Goal: Task Accomplishment & Management: Use online tool/utility

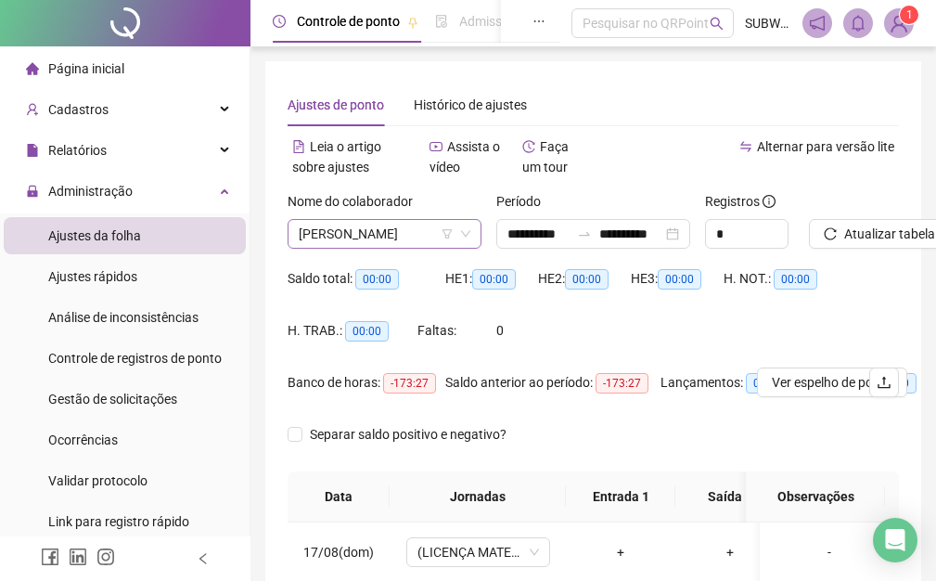
drag, startPoint x: 348, startPoint y: 236, endPoint x: 405, endPoint y: 272, distance: 67.2
click at [349, 237] on span "[PERSON_NAME]" at bounding box center [385, 234] width 172 height 28
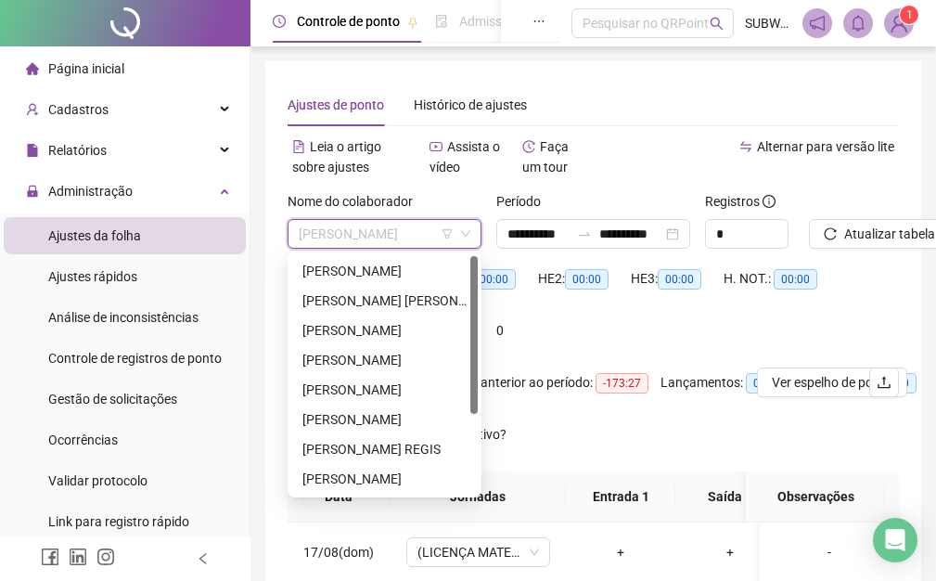
drag, startPoint x: 472, startPoint y: 463, endPoint x: 400, endPoint y: 366, distance: 121.4
click at [459, 335] on div "[PERSON_NAME] [PERSON_NAME] [PERSON_NAME] [PERSON_NAME]" at bounding box center [384, 375] width 187 height 238
click at [379, 382] on div "[PERSON_NAME]" at bounding box center [385, 390] width 164 height 20
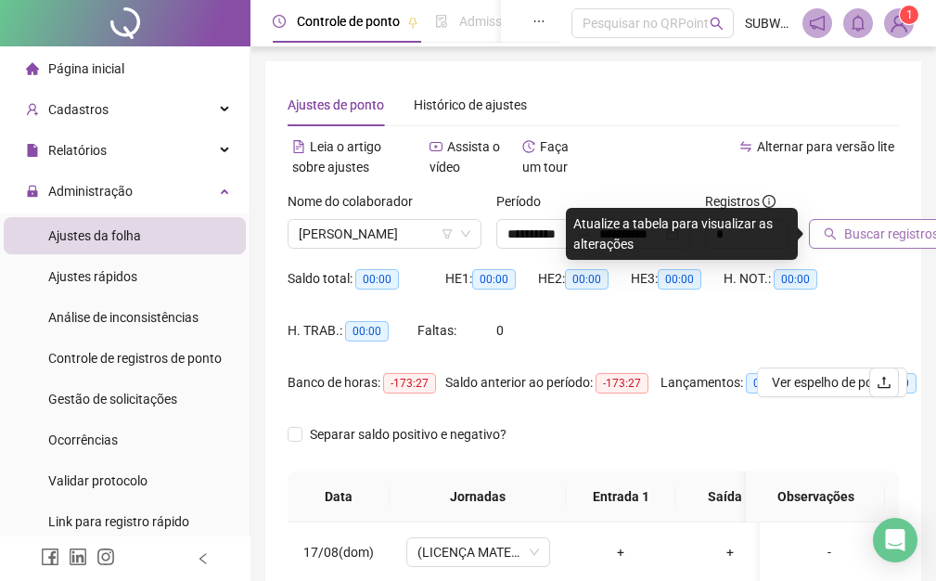
click at [833, 237] on icon "search" at bounding box center [830, 233] width 13 height 13
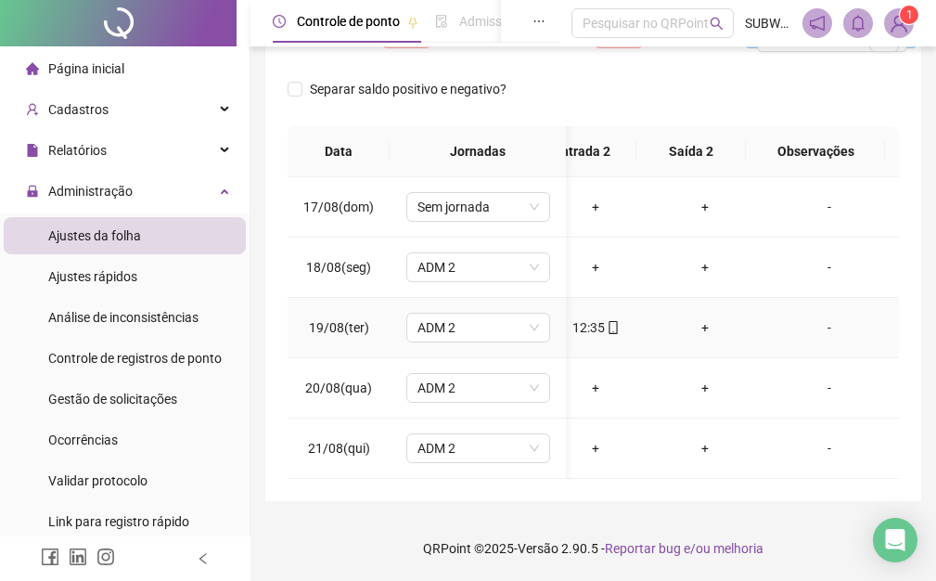
click at [687, 319] on div "+" at bounding box center [705, 327] width 80 height 20
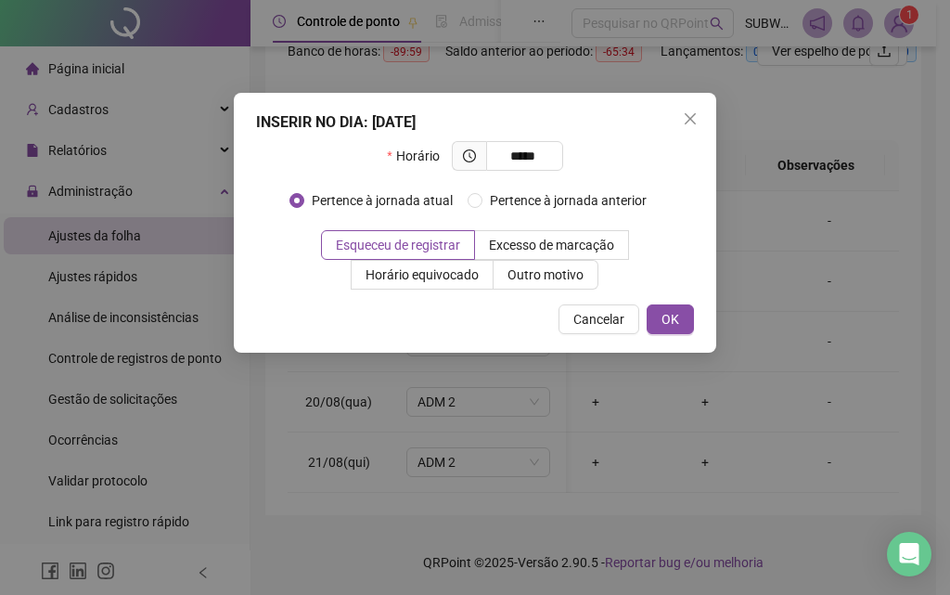
type input "*****"
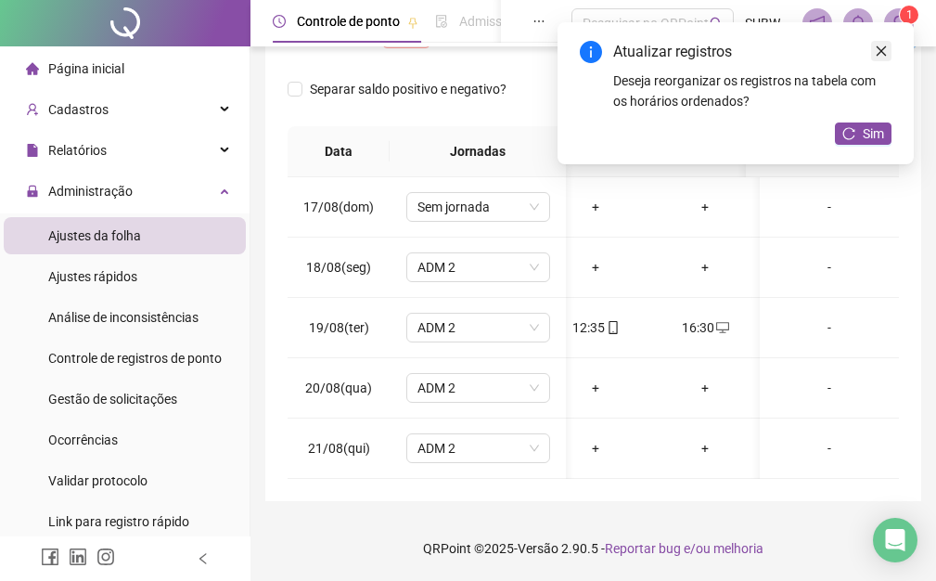
click at [884, 50] on icon "close" at bounding box center [881, 51] width 13 height 13
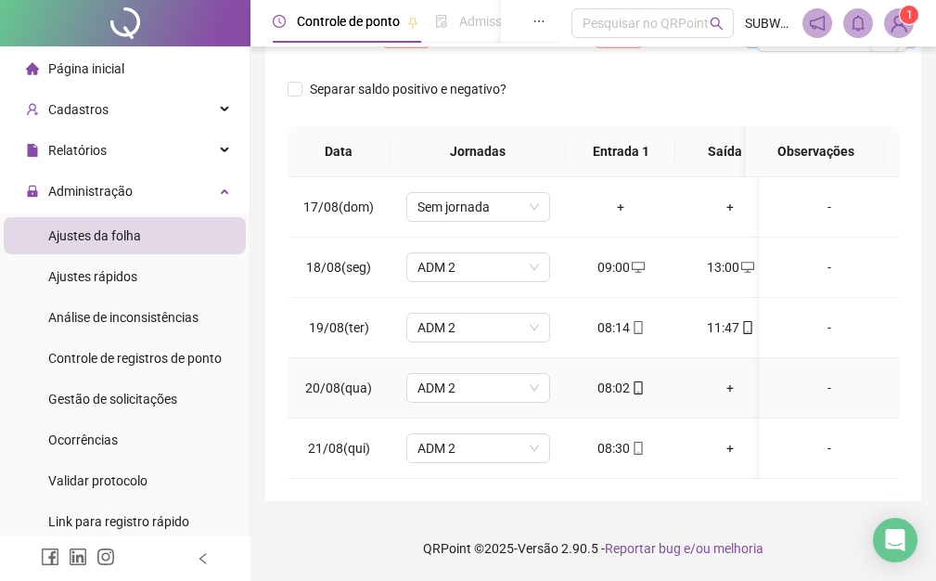
click at [731, 387] on div "+" at bounding box center [731, 388] width 80 height 20
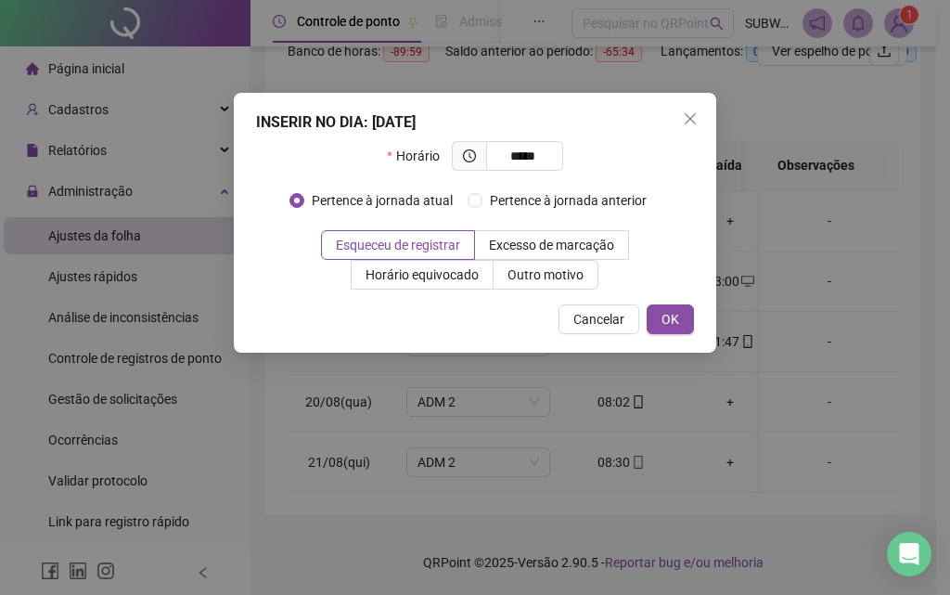
type input "*****"
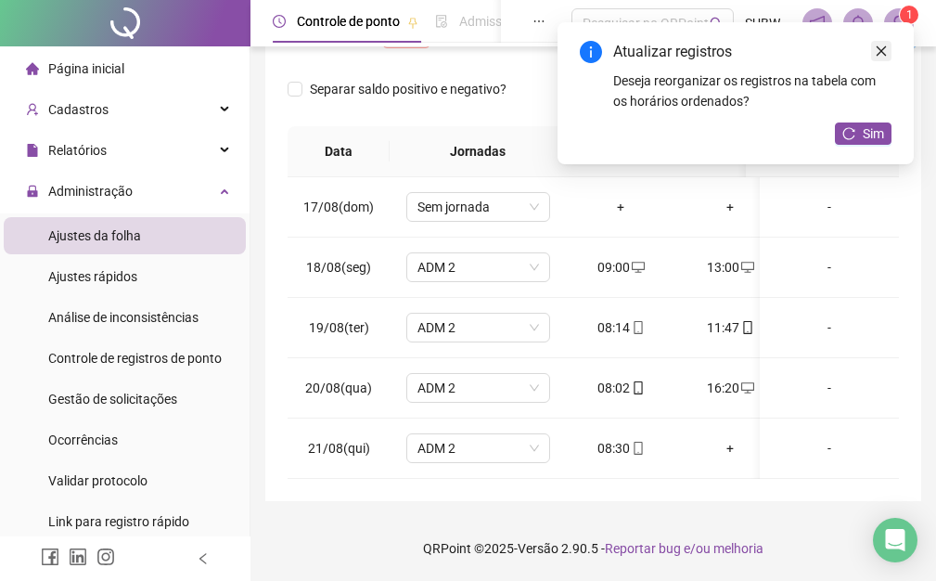
click at [887, 45] on icon "close" at bounding box center [881, 51] width 13 height 13
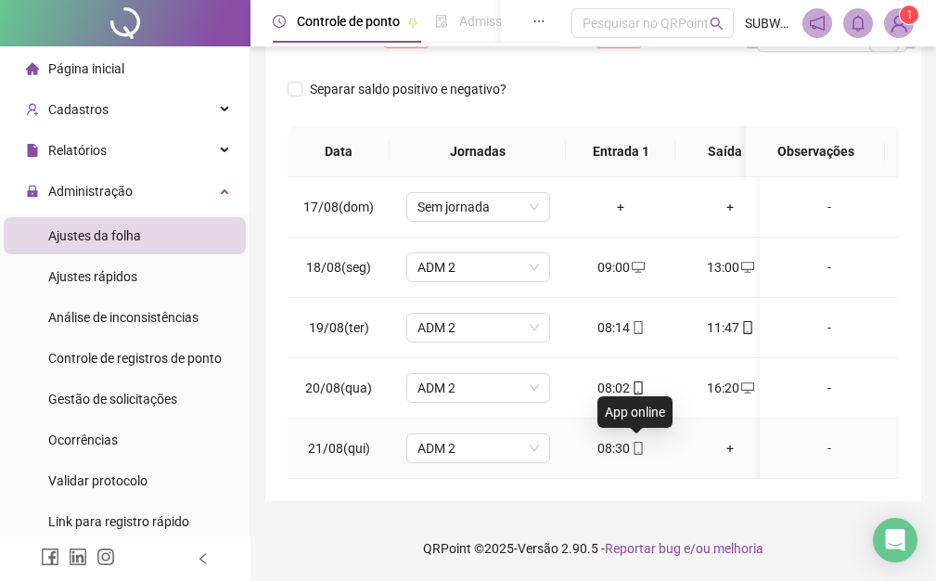
click at [636, 443] on icon "mobile" at bounding box center [638, 448] width 13 height 13
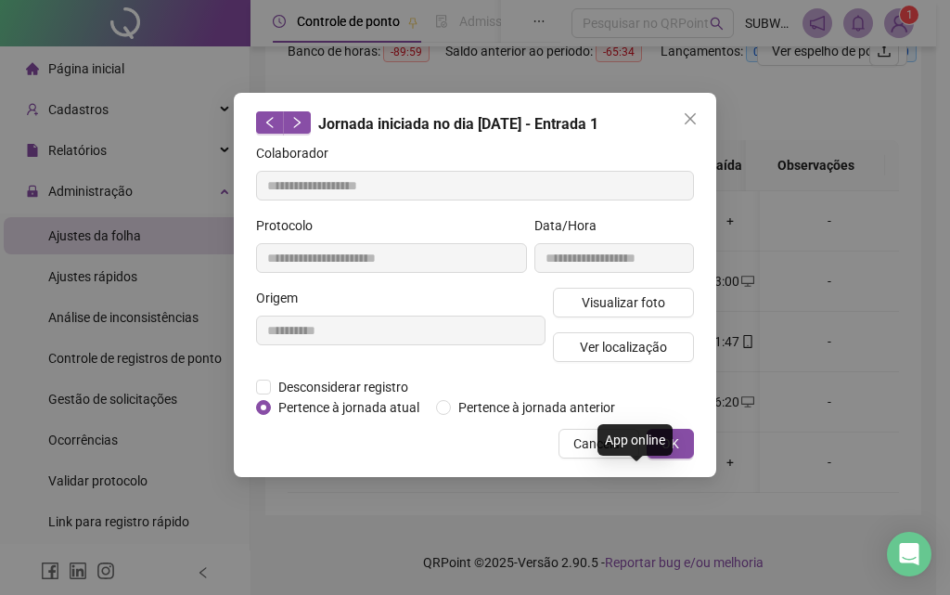
type input "**********"
click at [615, 446] on span "Cancelar" at bounding box center [599, 443] width 51 height 20
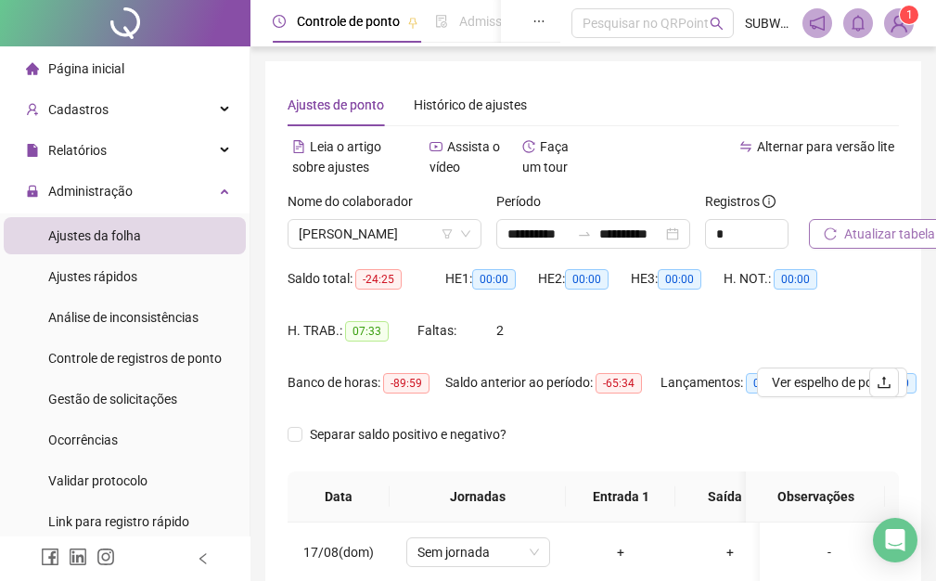
click at [876, 232] on span "Atualizar tabela" at bounding box center [890, 234] width 91 height 20
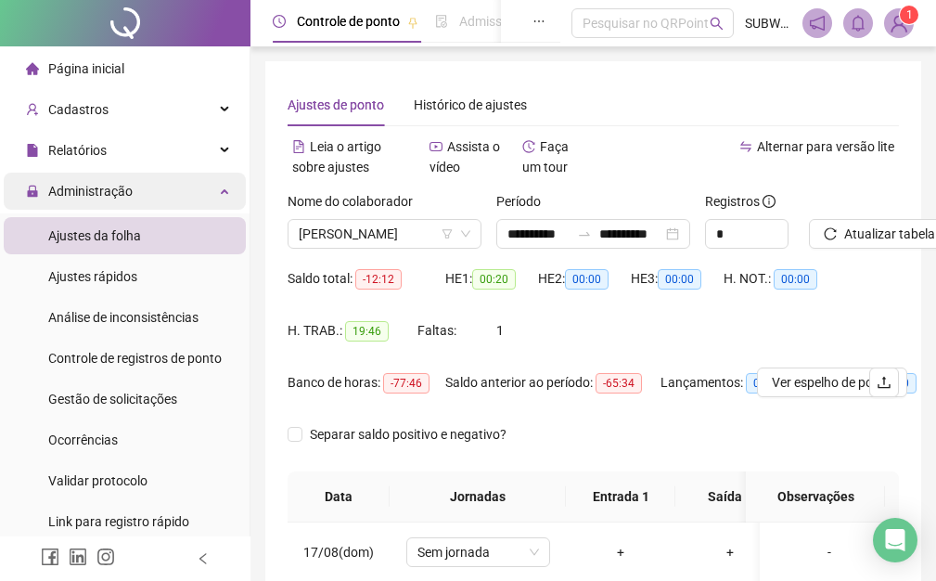
click at [207, 189] on div "Administração" at bounding box center [125, 191] width 242 height 37
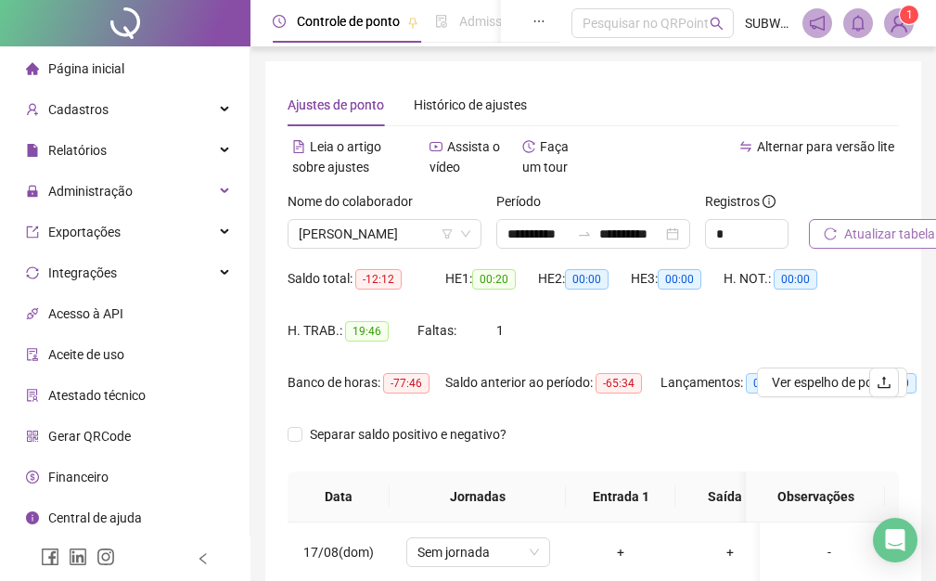
click at [834, 232] on icon "reload" at bounding box center [830, 233] width 13 height 13
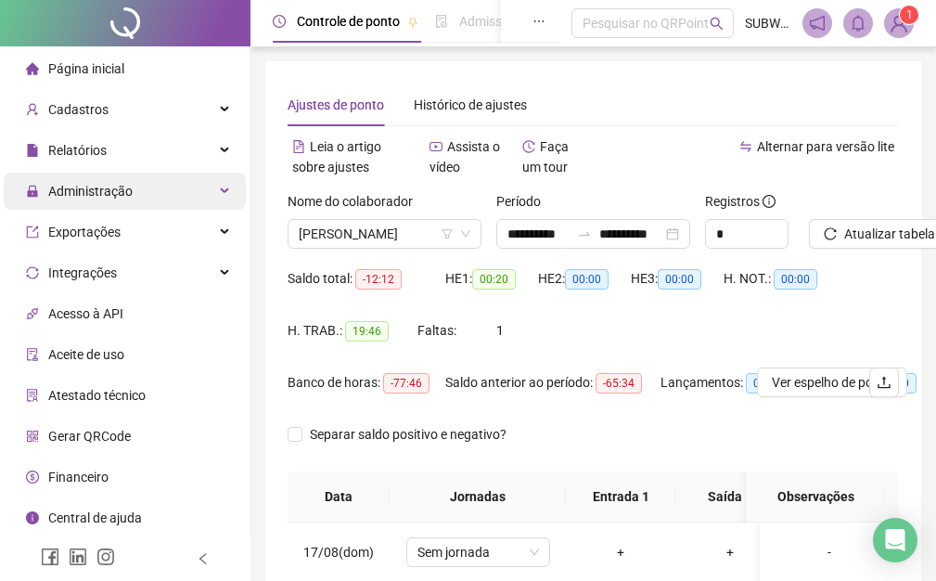
click at [201, 192] on div "Administração" at bounding box center [125, 191] width 242 height 37
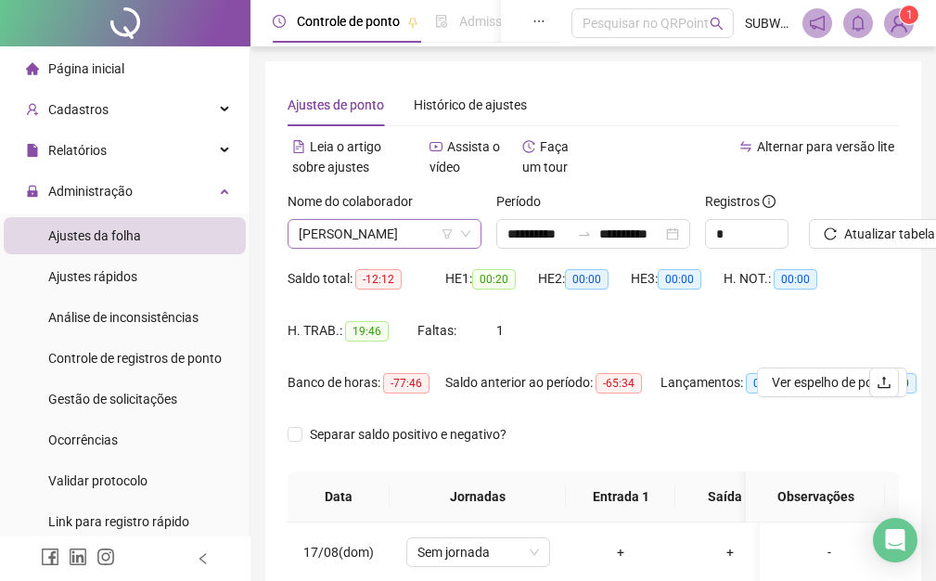
click at [444, 236] on icon "filter" at bounding box center [447, 233] width 11 height 11
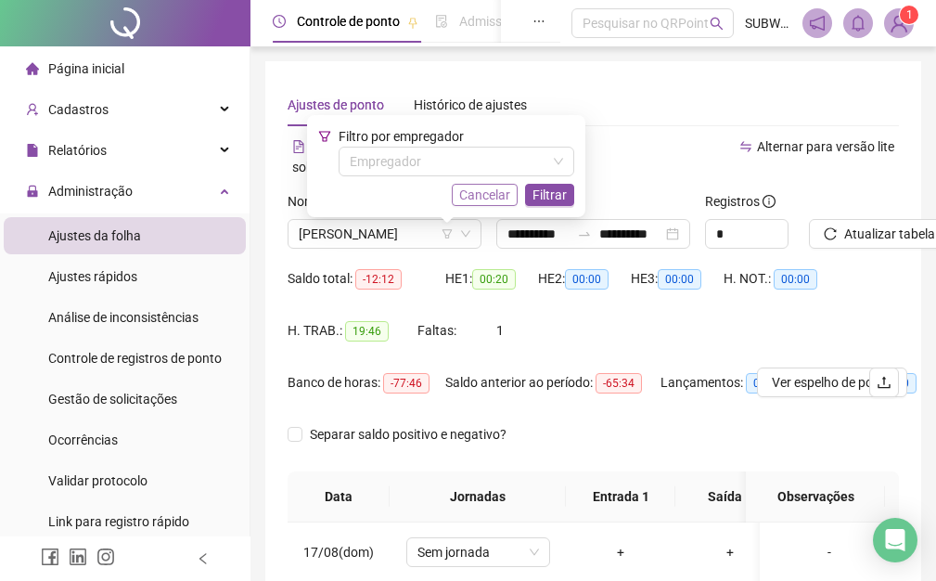
click at [482, 196] on span "Cancelar" at bounding box center [484, 195] width 51 height 20
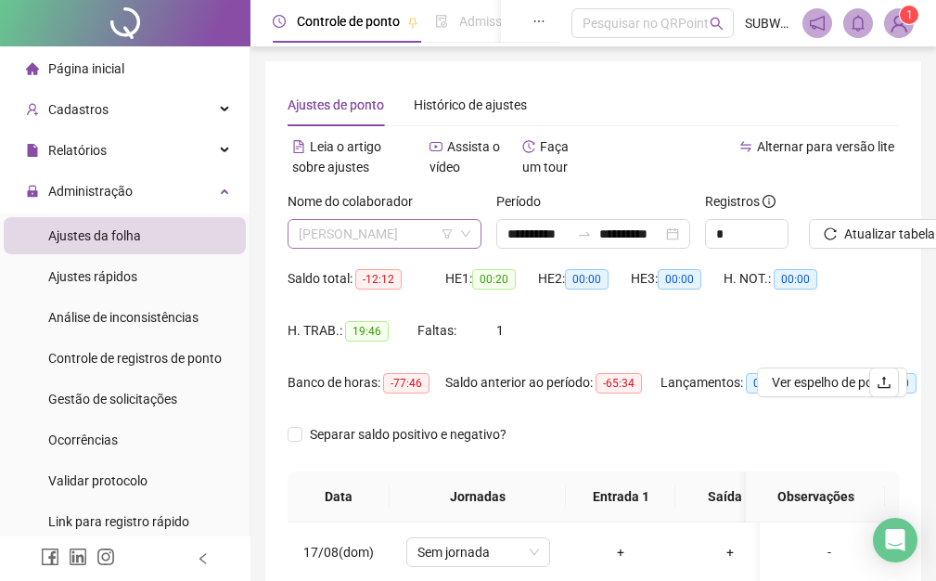
click at [362, 239] on span "[PERSON_NAME]" at bounding box center [385, 234] width 172 height 28
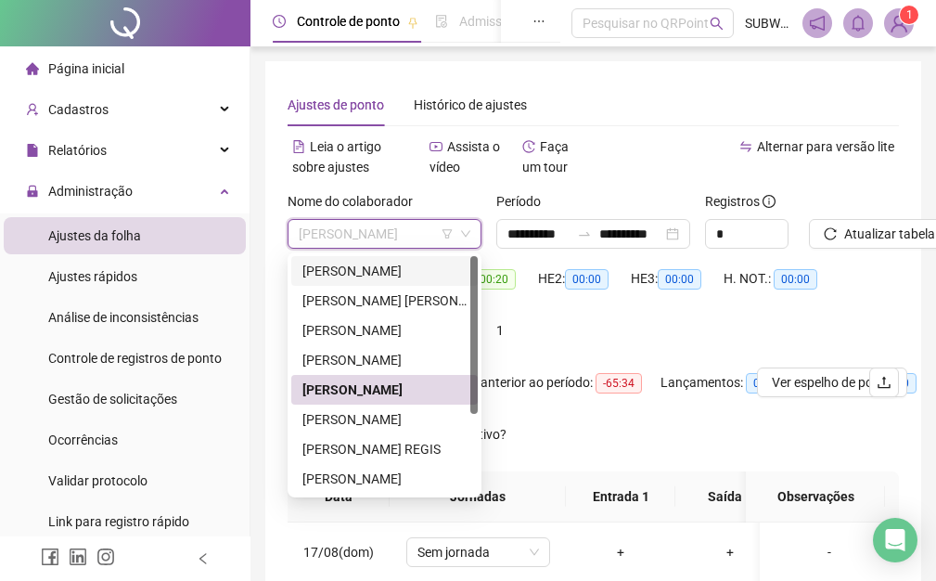
click at [394, 256] on div "[PERSON_NAME]" at bounding box center [384, 271] width 187 height 30
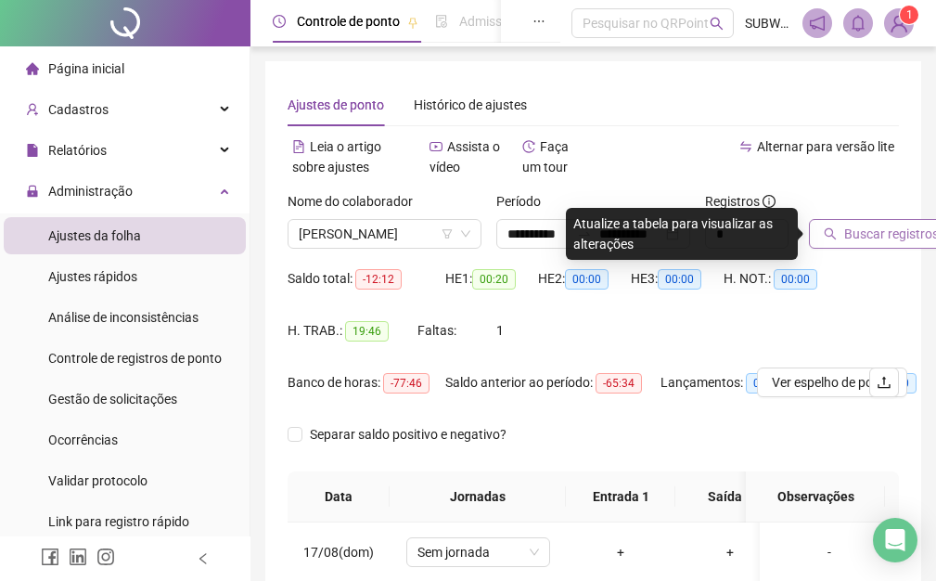
click at [899, 236] on span "Buscar registros" at bounding box center [892, 234] width 95 height 20
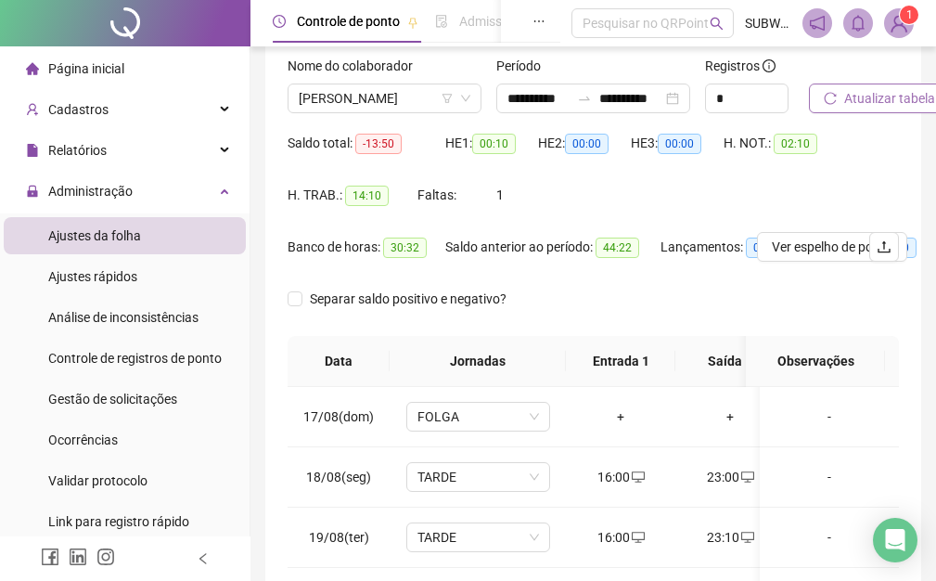
scroll to position [359, 0]
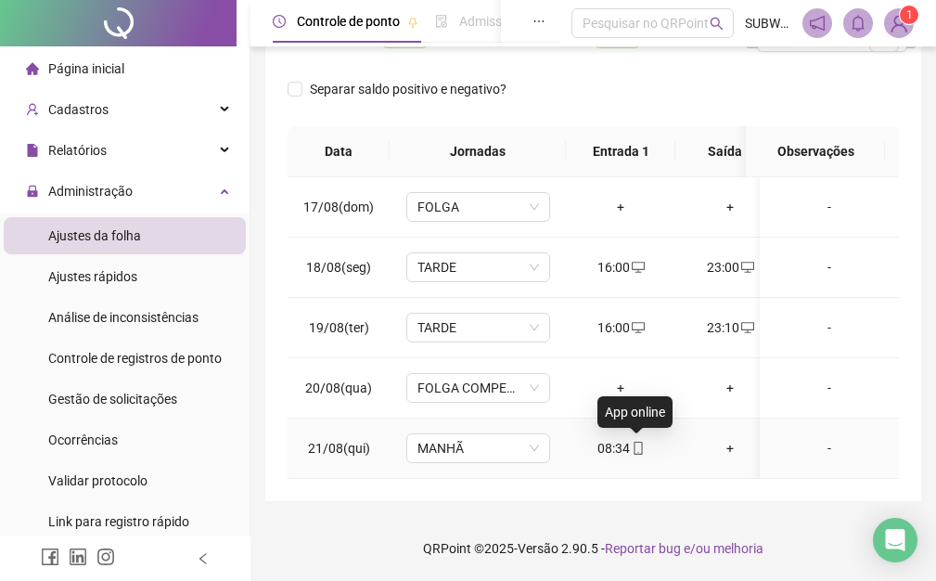
click at [637, 442] on icon "mobile" at bounding box center [638, 448] width 13 height 13
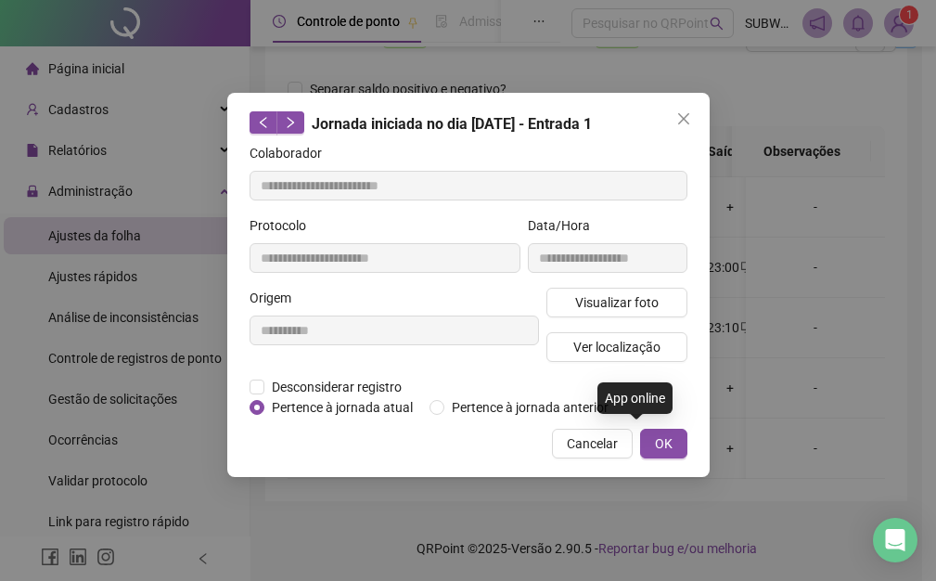
scroll to position [345, 0]
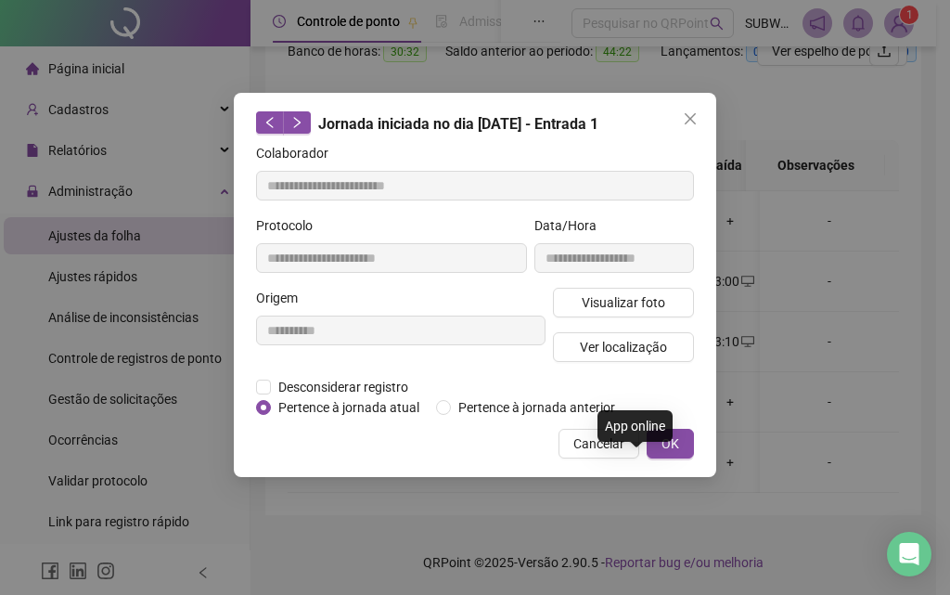
type input "**********"
click at [604, 342] on span "Ver localização" at bounding box center [623, 347] width 87 height 20
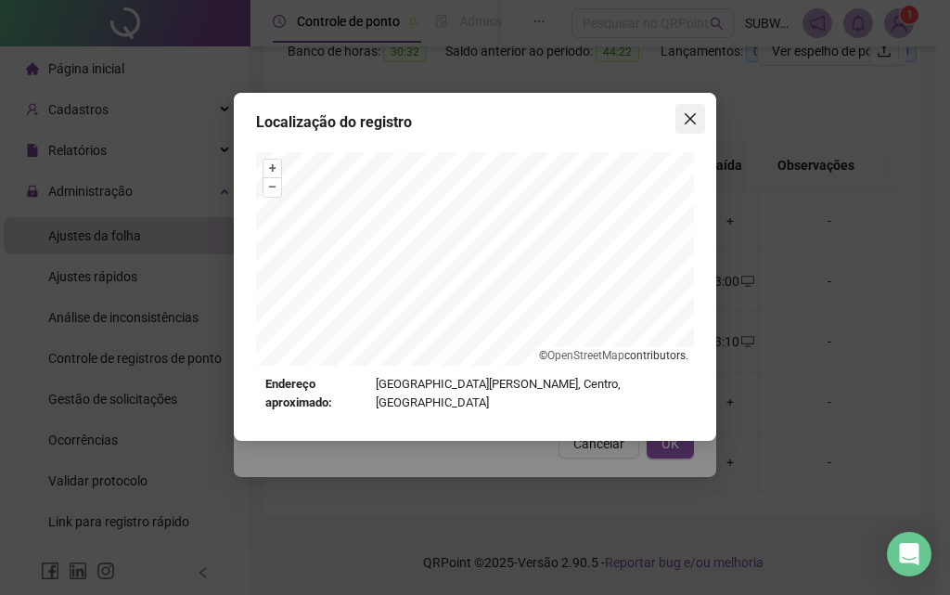
click at [689, 123] on icon "close" at bounding box center [690, 118] width 15 height 15
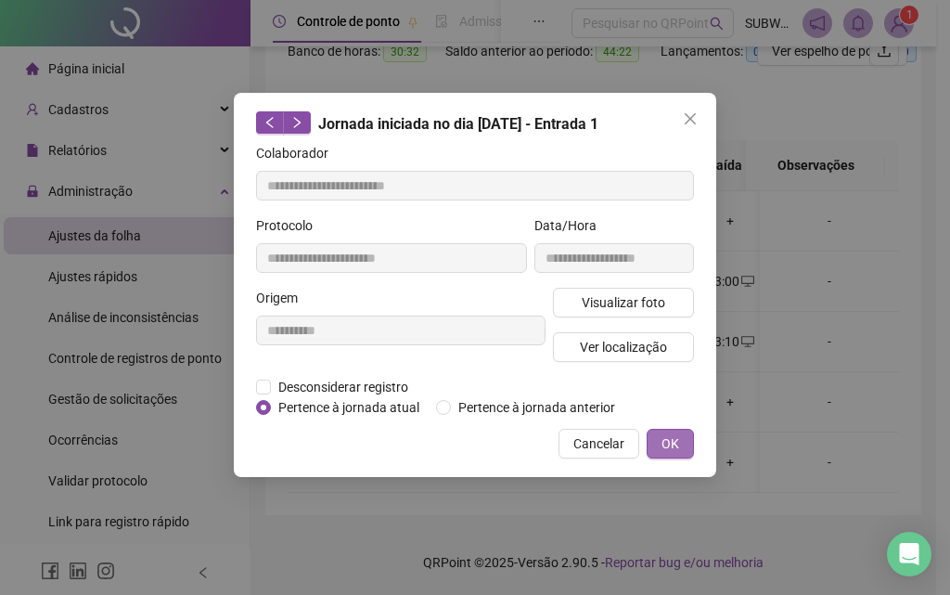
click at [677, 445] on span "OK" at bounding box center [671, 443] width 18 height 20
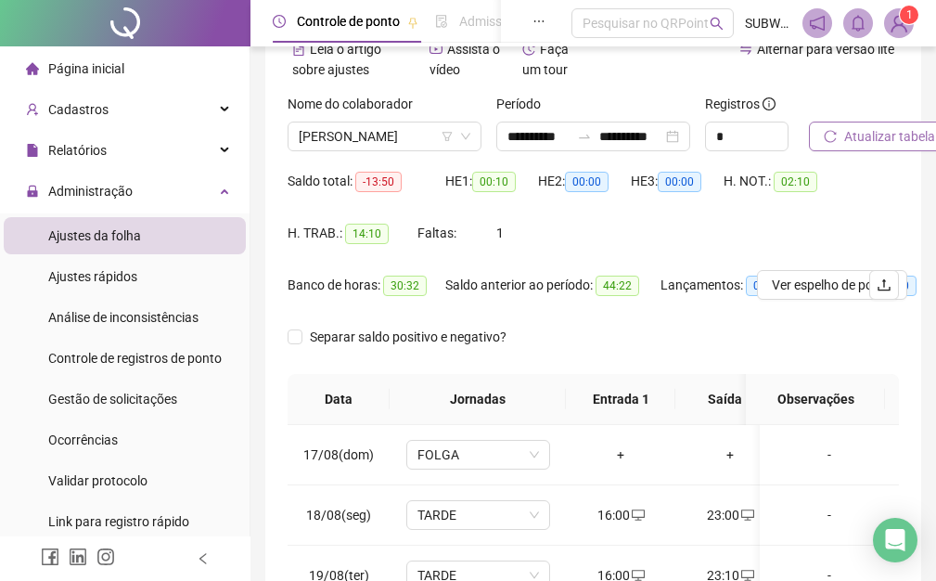
scroll to position [0, 0]
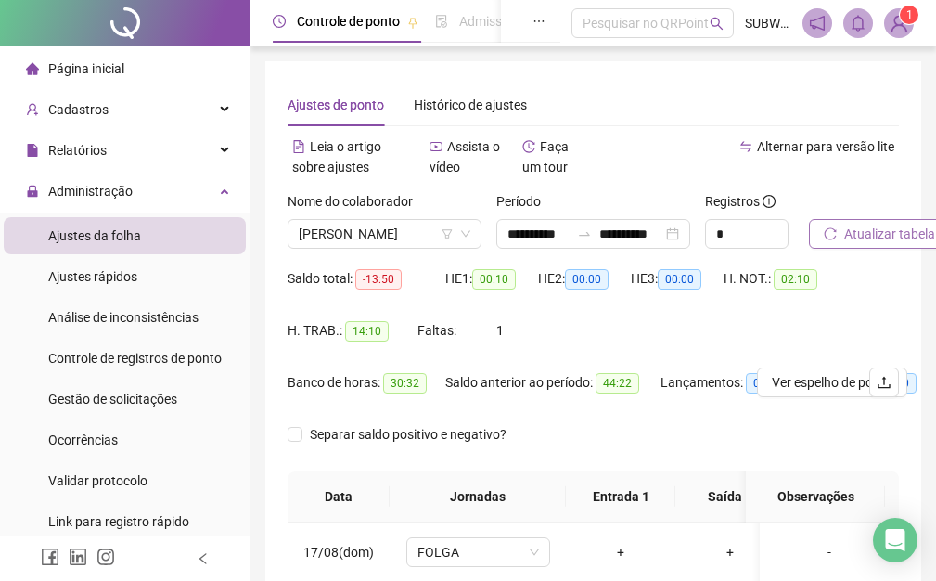
click at [866, 232] on span "Atualizar tabela" at bounding box center [890, 234] width 91 height 20
